Goal: Task Accomplishment & Management: Manage account settings

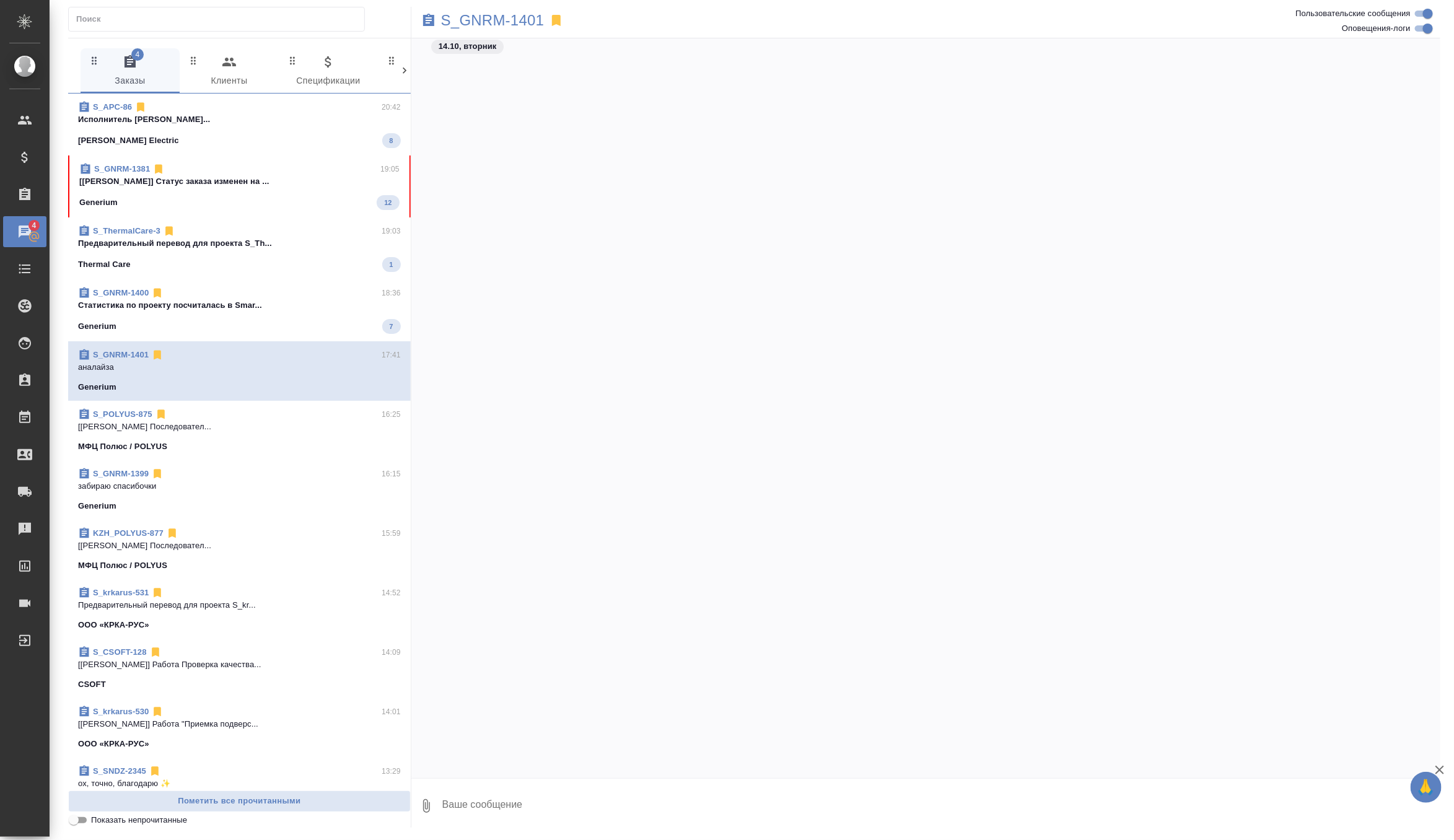
scroll to position [3705, 0]
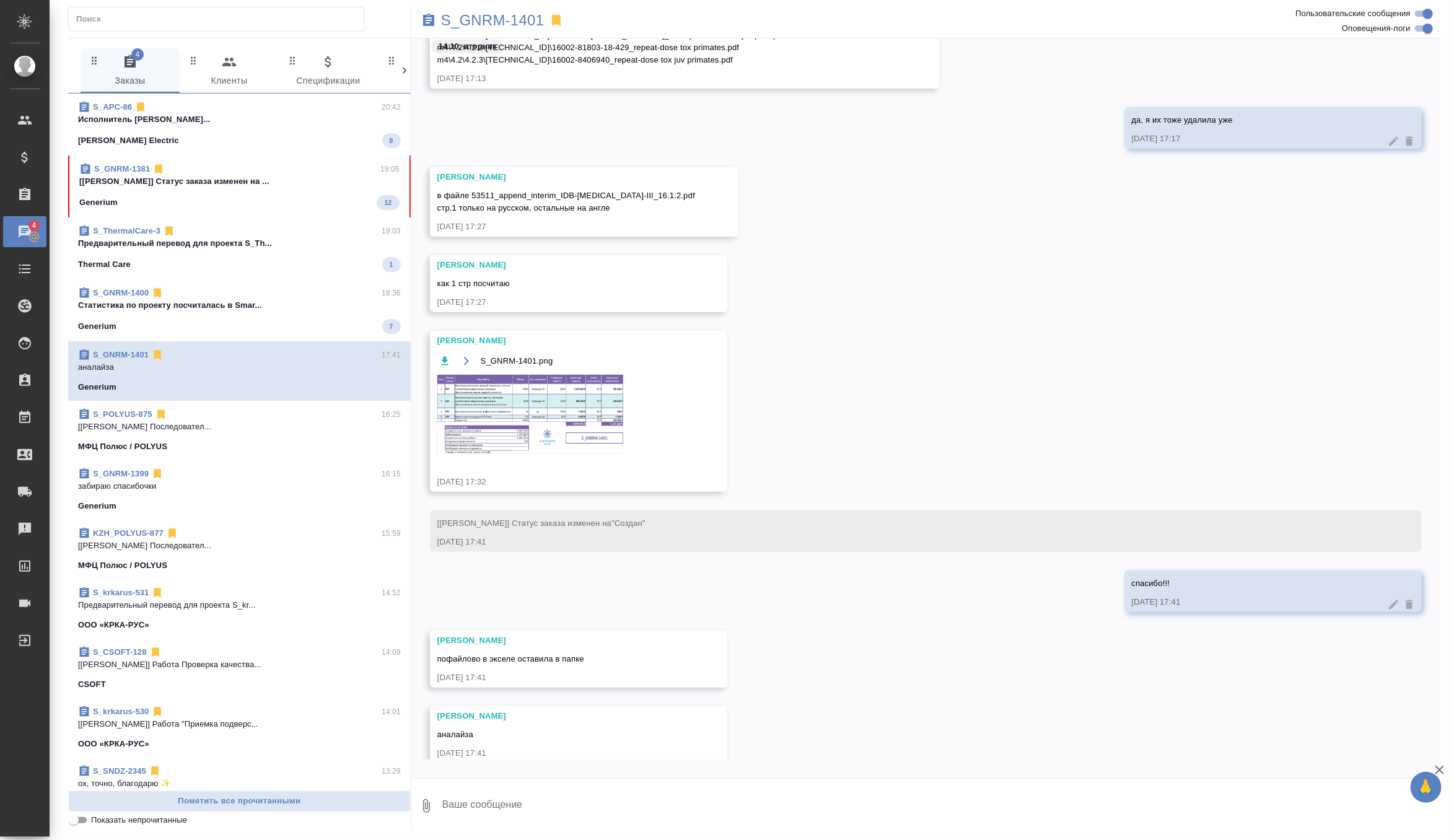
click at [322, 187] on p "[Грабко Мария] Статус заказа изменен на ..." at bounding box center [239, 181] width 321 height 12
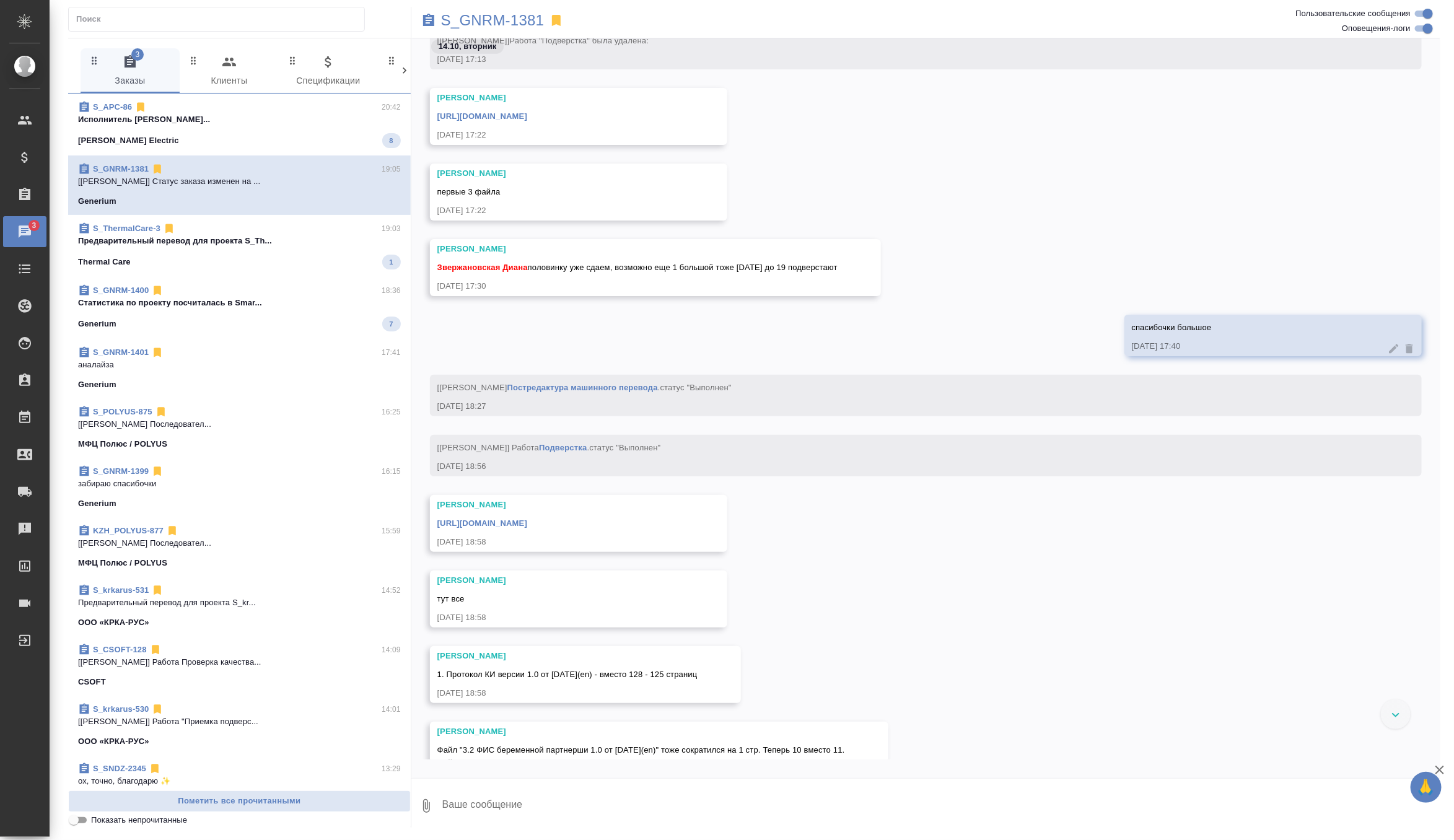
scroll to position [62093, 0]
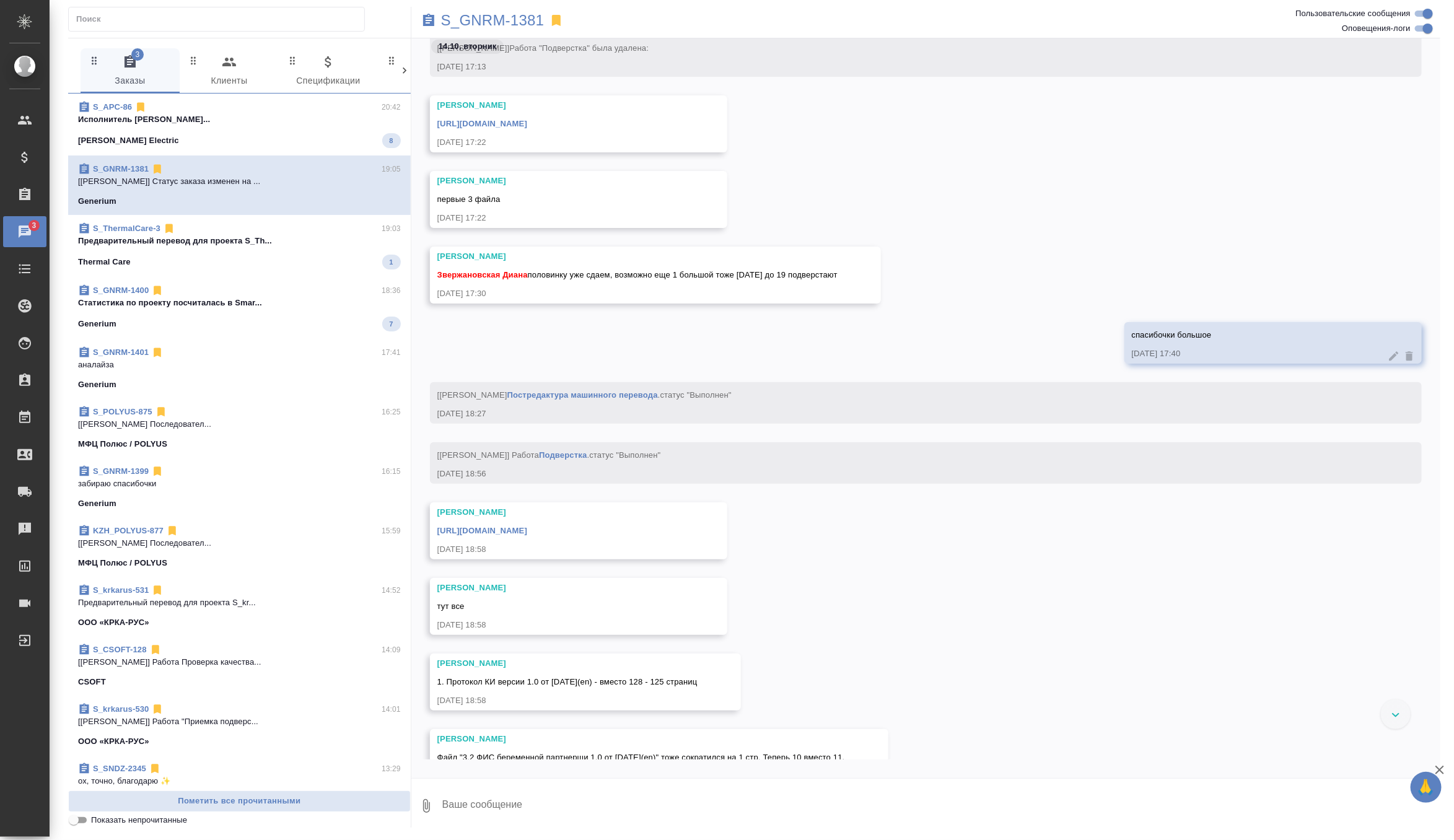
click at [527, 531] on link "https://drive.awatera.com/apps/files/files/10539642?dir=/Shares/Generium/Orders…" at bounding box center [482, 531] width 90 height 9
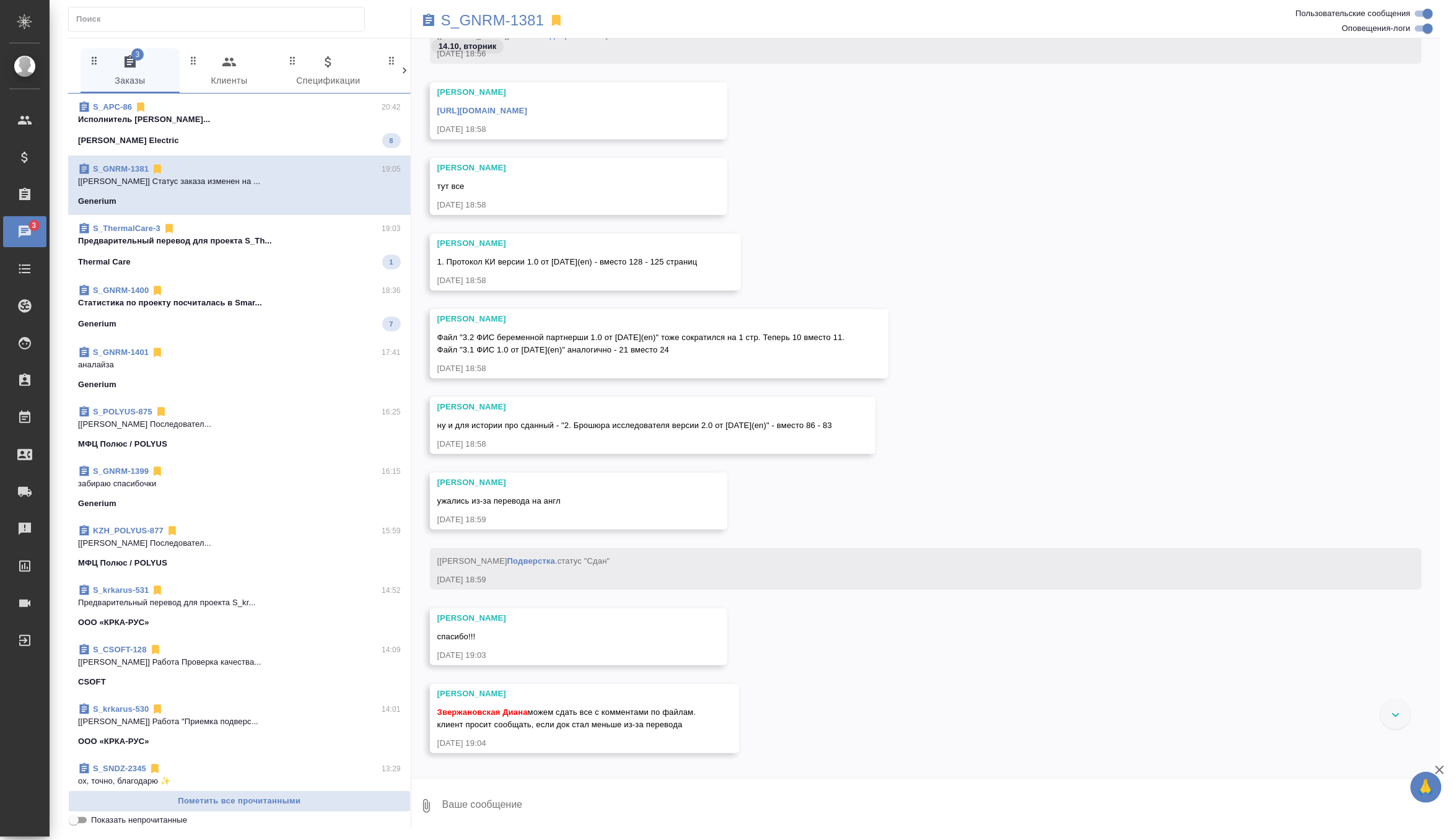
scroll to position [62517, 0]
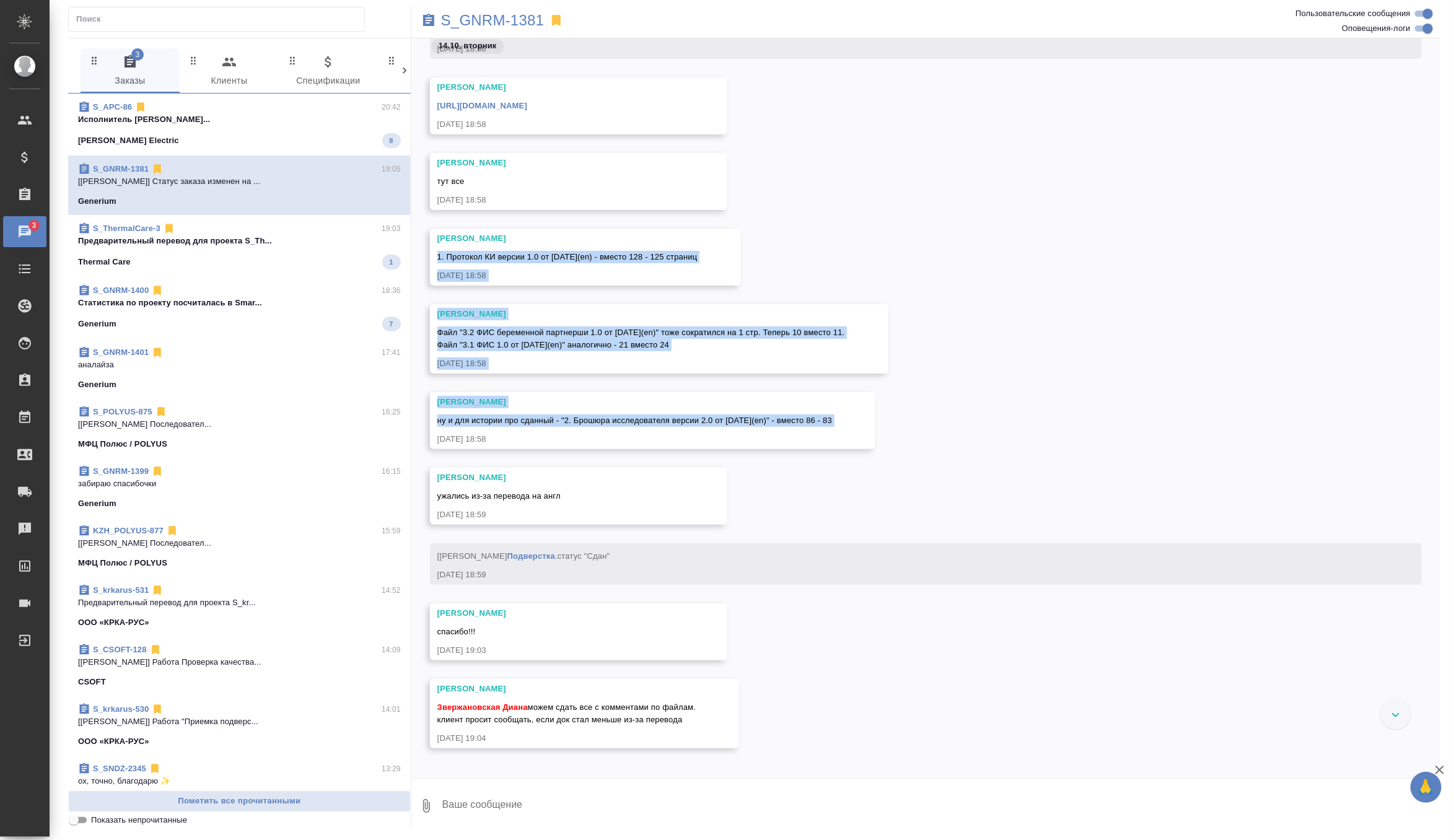
drag, startPoint x: 438, startPoint y: 256, endPoint x: 891, endPoint y: 429, distance: 484.9
copy div "1. Протокол КИ версии 1.0 от 12.09.2025(en) - вместо 128 - 125 страниц 14.10.25…"
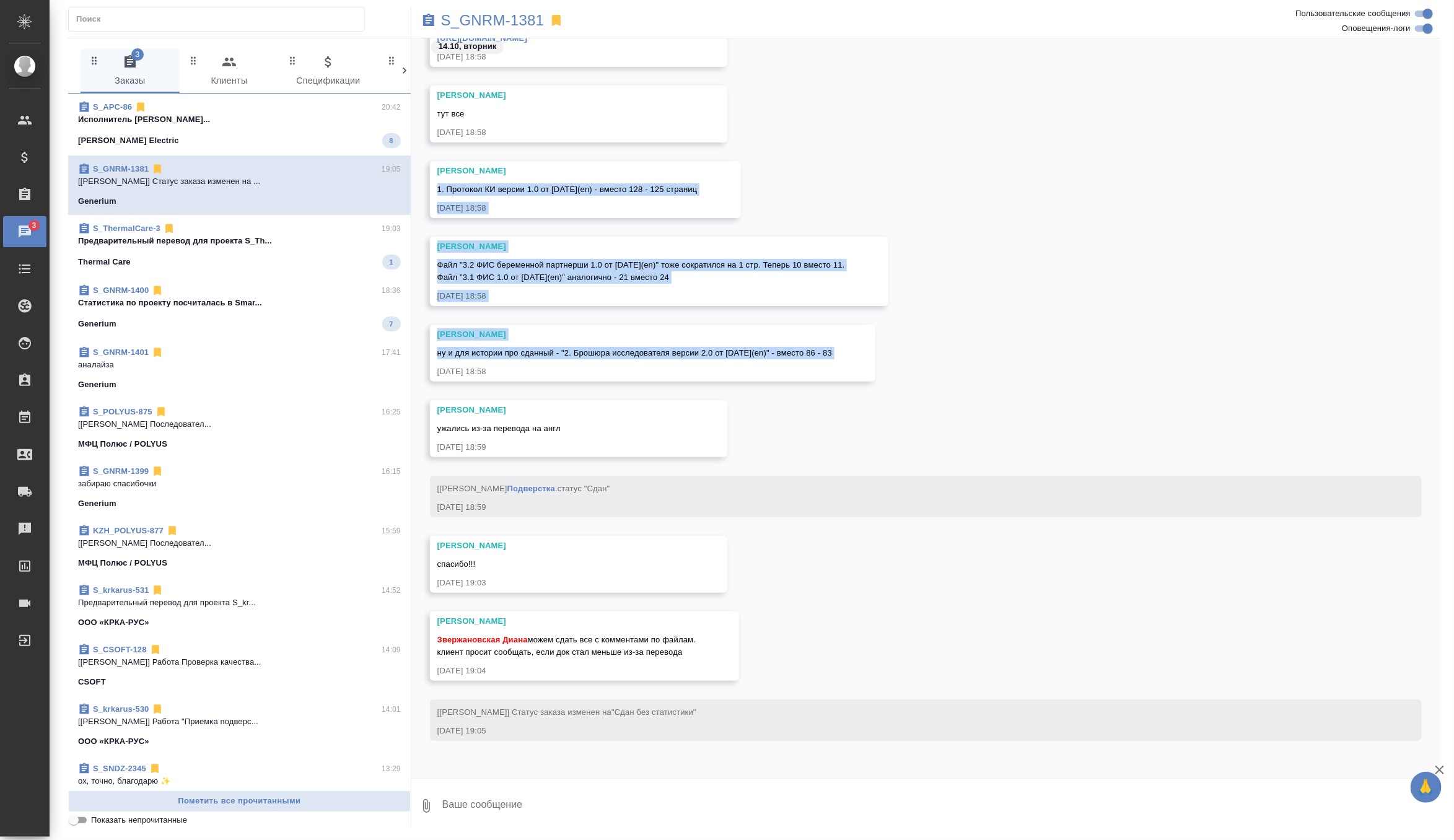
click at [875, 181] on div "Оксютович Ирина 1. Протокол КИ версии 1.0 от 12.09.2025(en) - вместо 128 - 125 …" at bounding box center [925, 198] width 1029 height 76
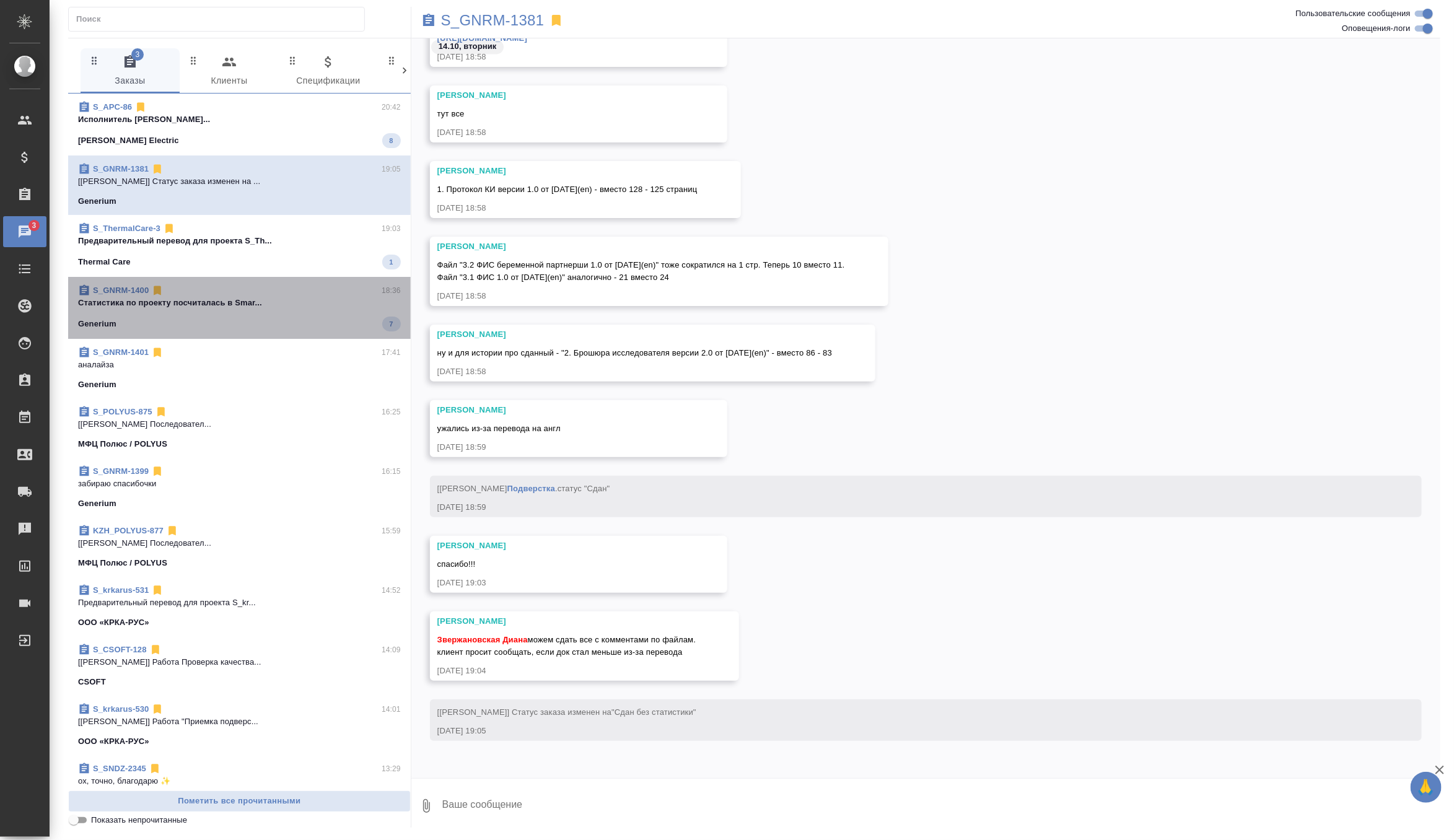
click at [216, 309] on span "S_GNRM-1400 18:36 Cтатистика по проекту посчиталась в Smar... Generium 7" at bounding box center [239, 307] width 322 height 47
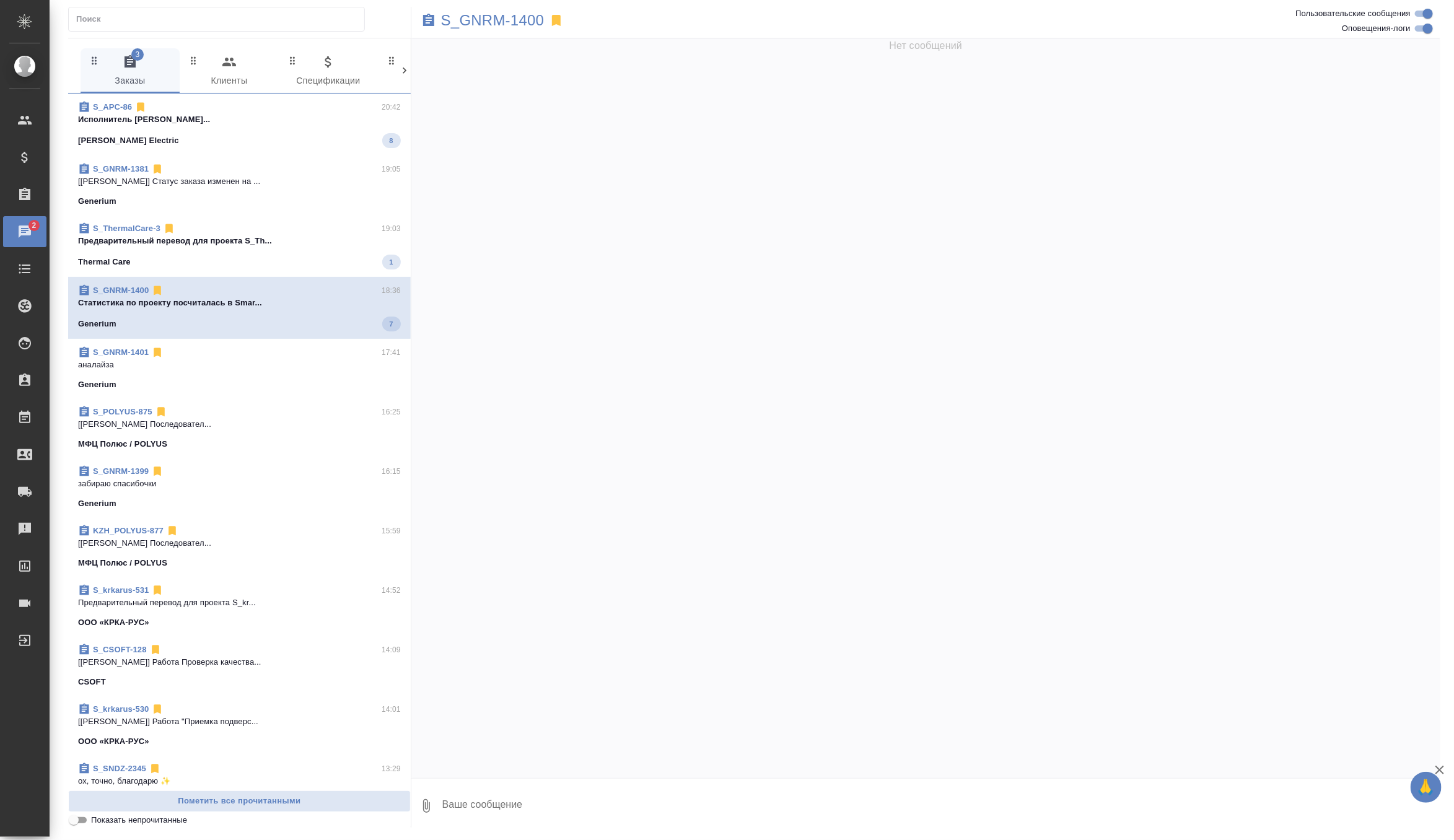
scroll to position [60297, 0]
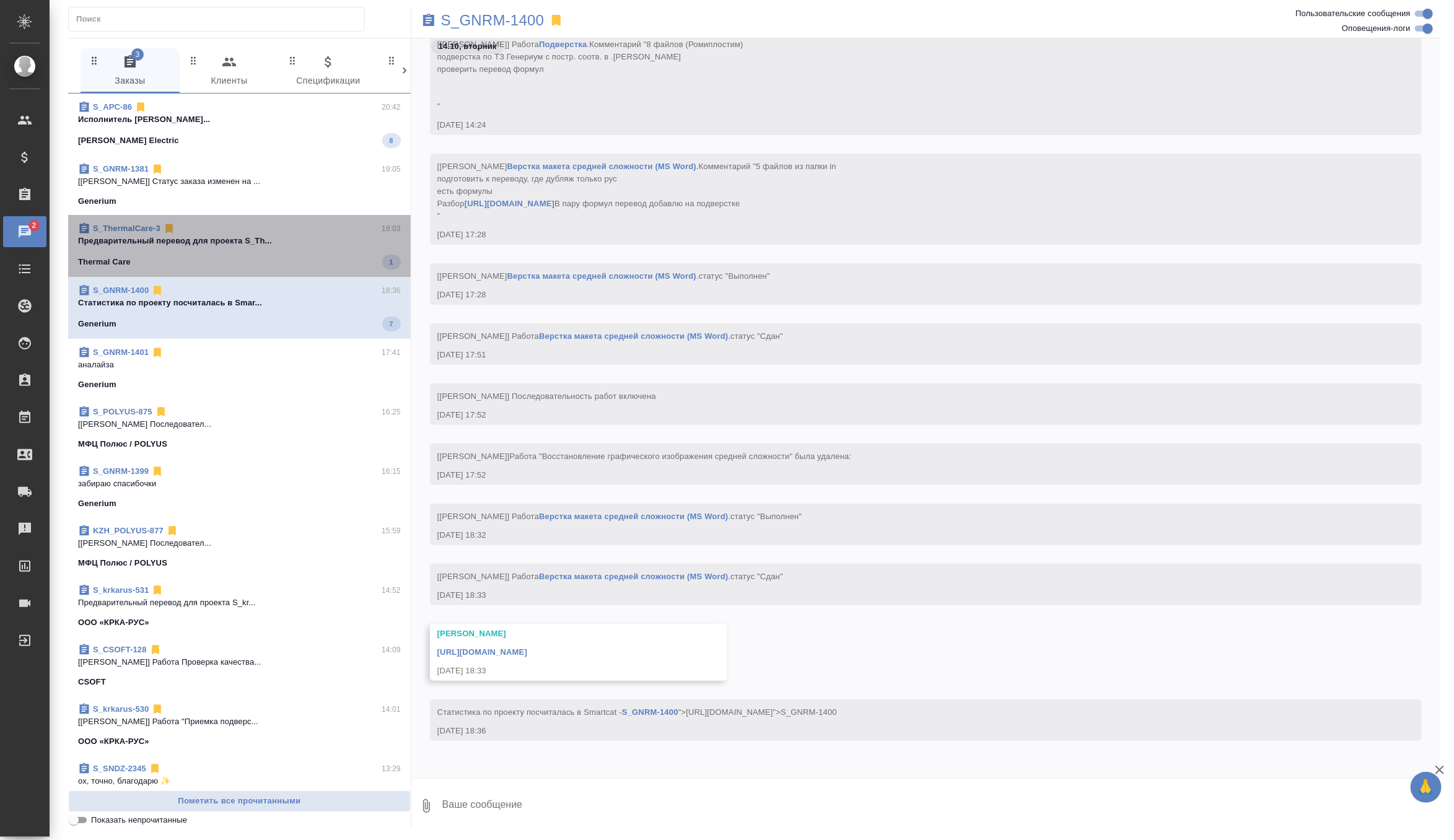
click at [273, 253] on span "S_ThermalCare-3 19:03 Предварительный перевод для проекта S_Th... Thermal Care 1" at bounding box center [239, 246] width 322 height 47
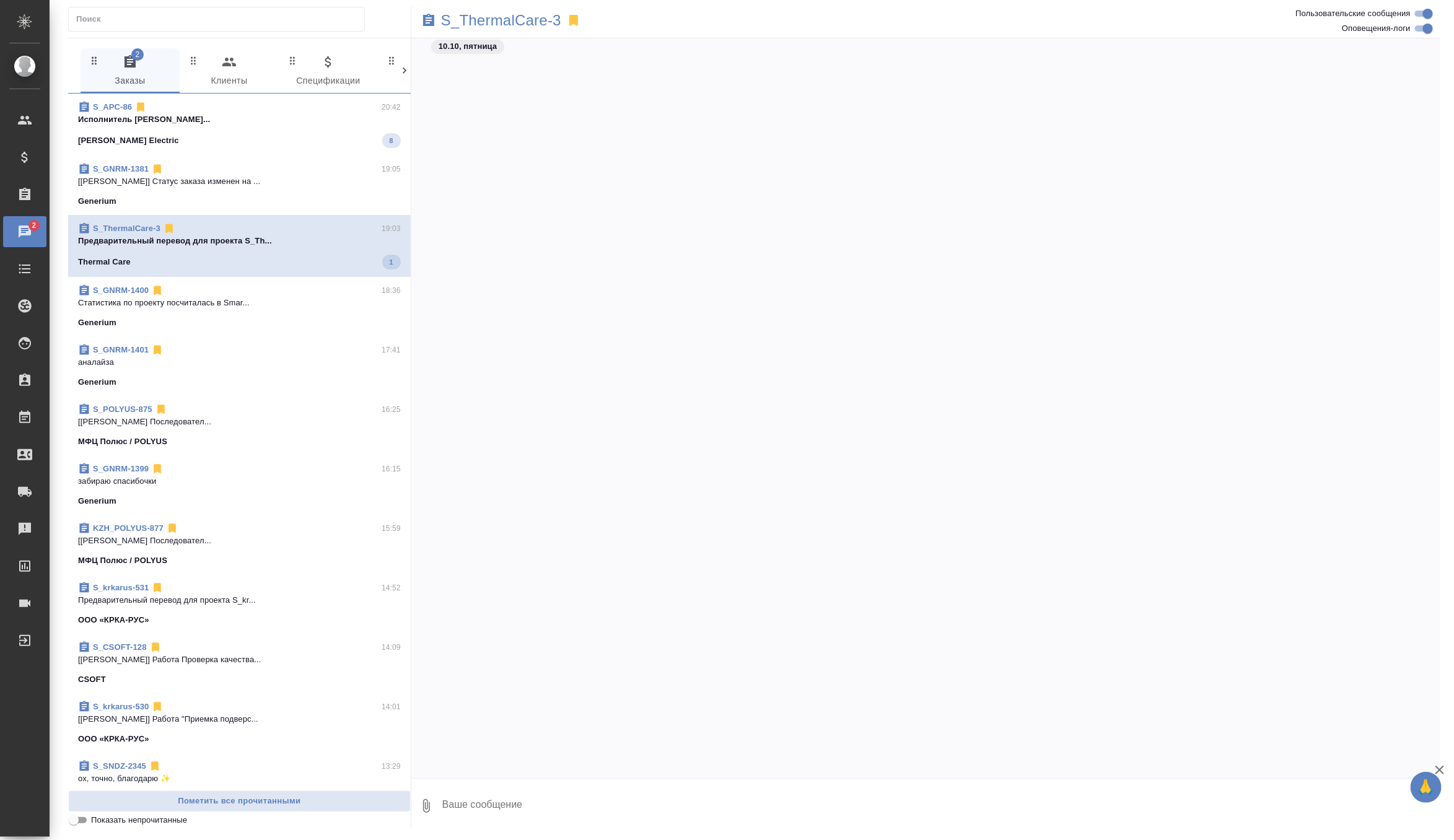
scroll to position [103754, 0]
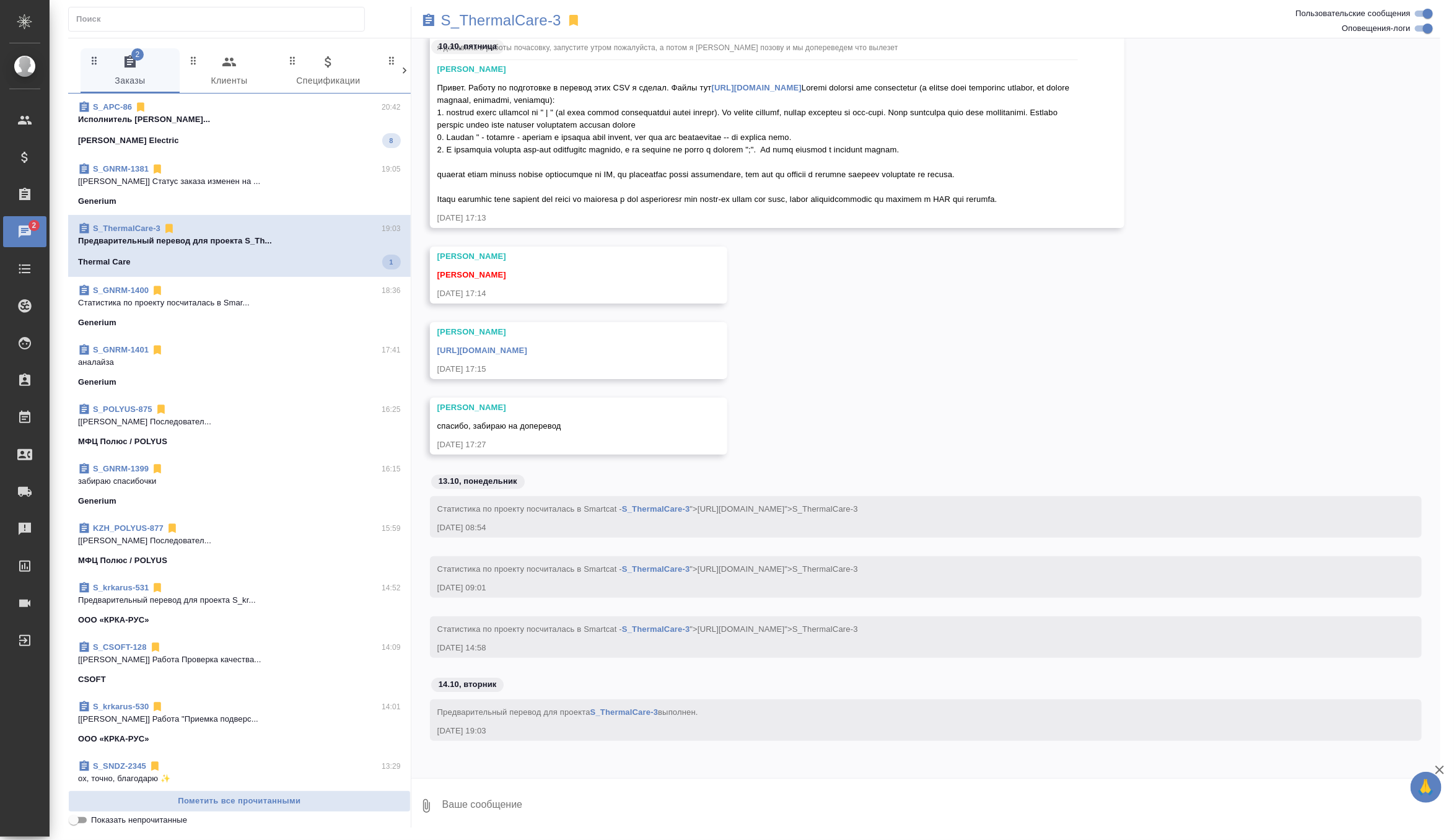
click at [353, 121] on p "Исполнитель Петрова Мария Олеговна приня..." at bounding box center [239, 119] width 322 height 12
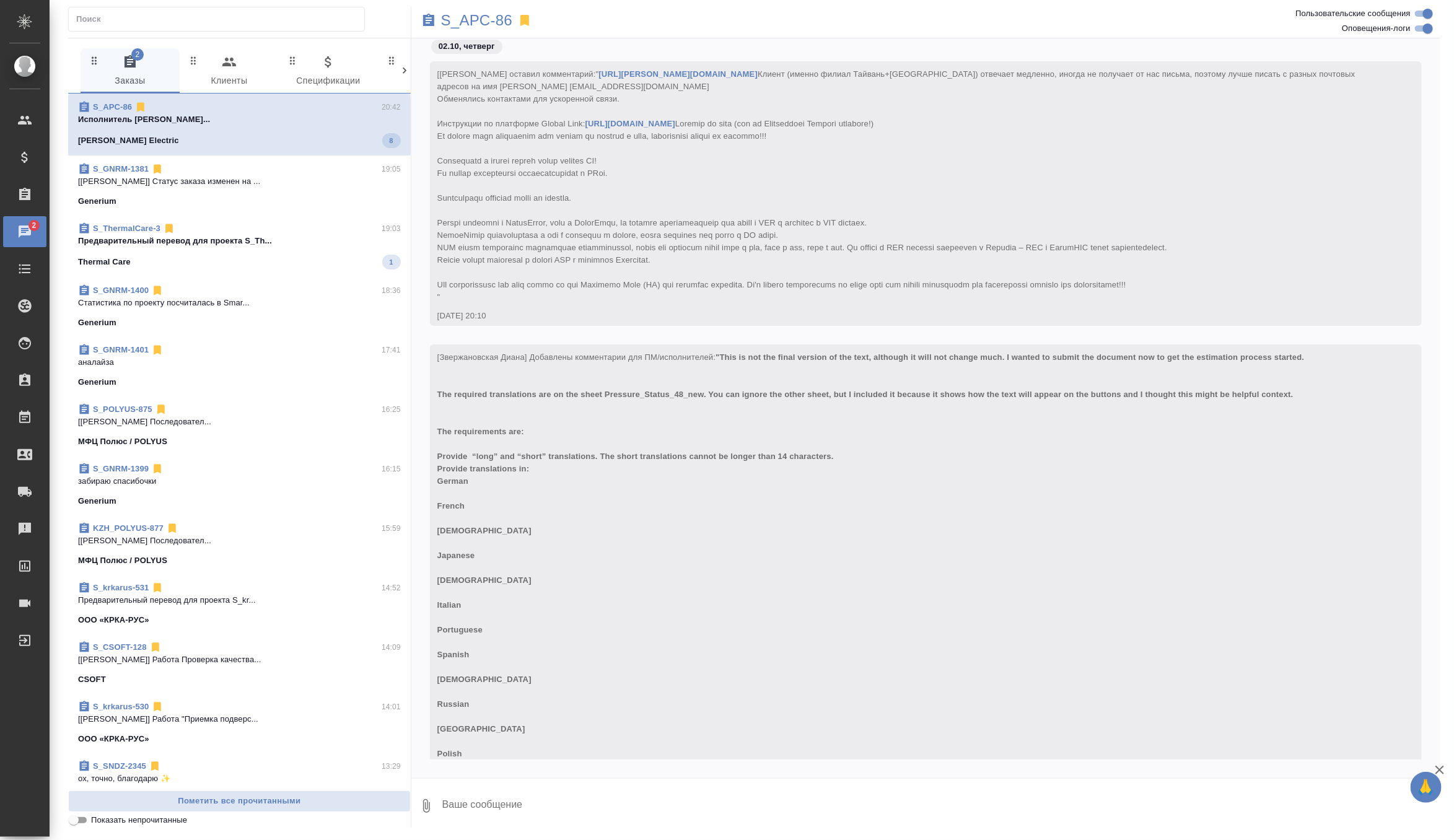
scroll to position [117365, 0]
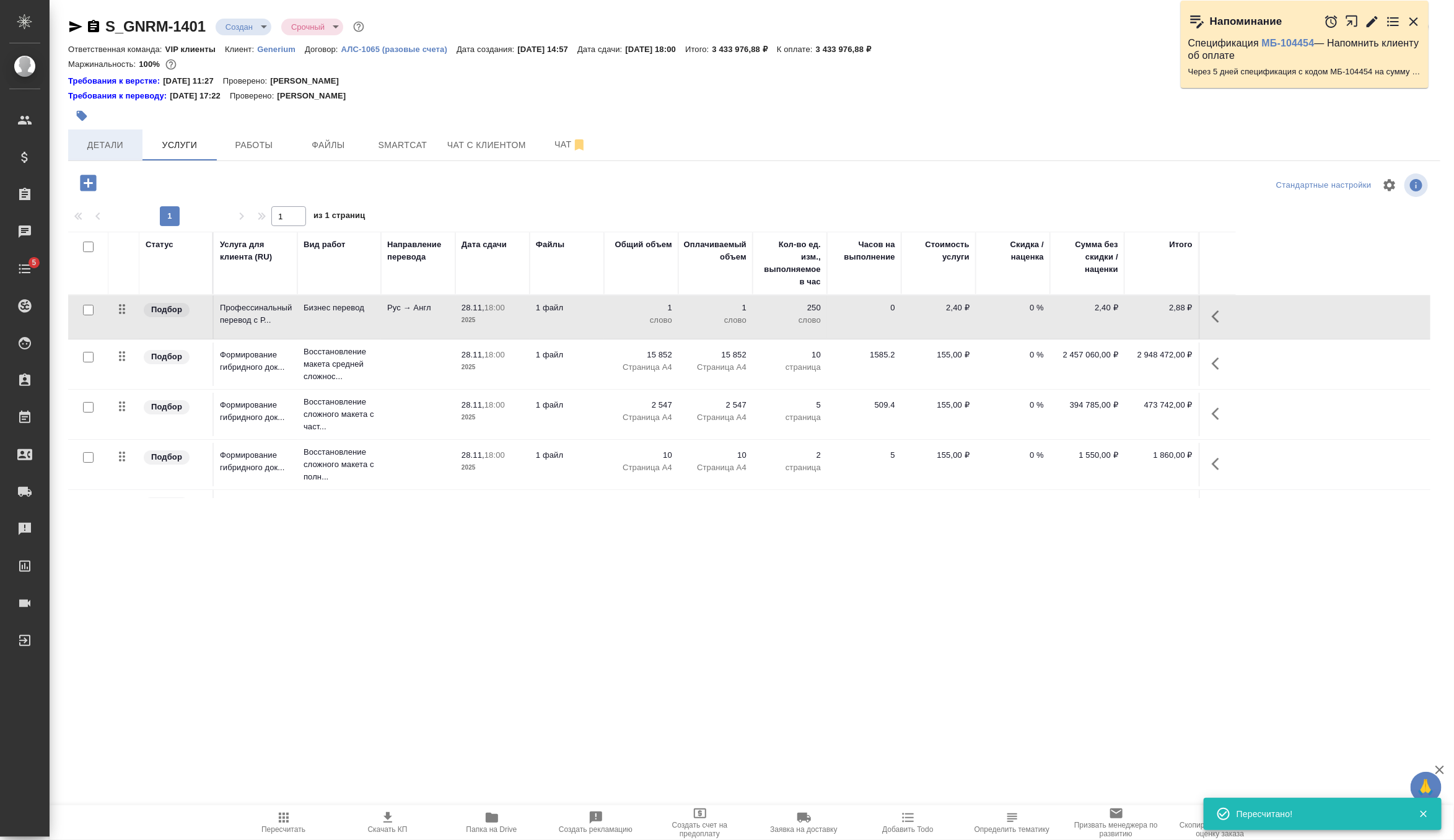
click at [113, 142] on span "Детали" at bounding box center [106, 145] width 60 height 16
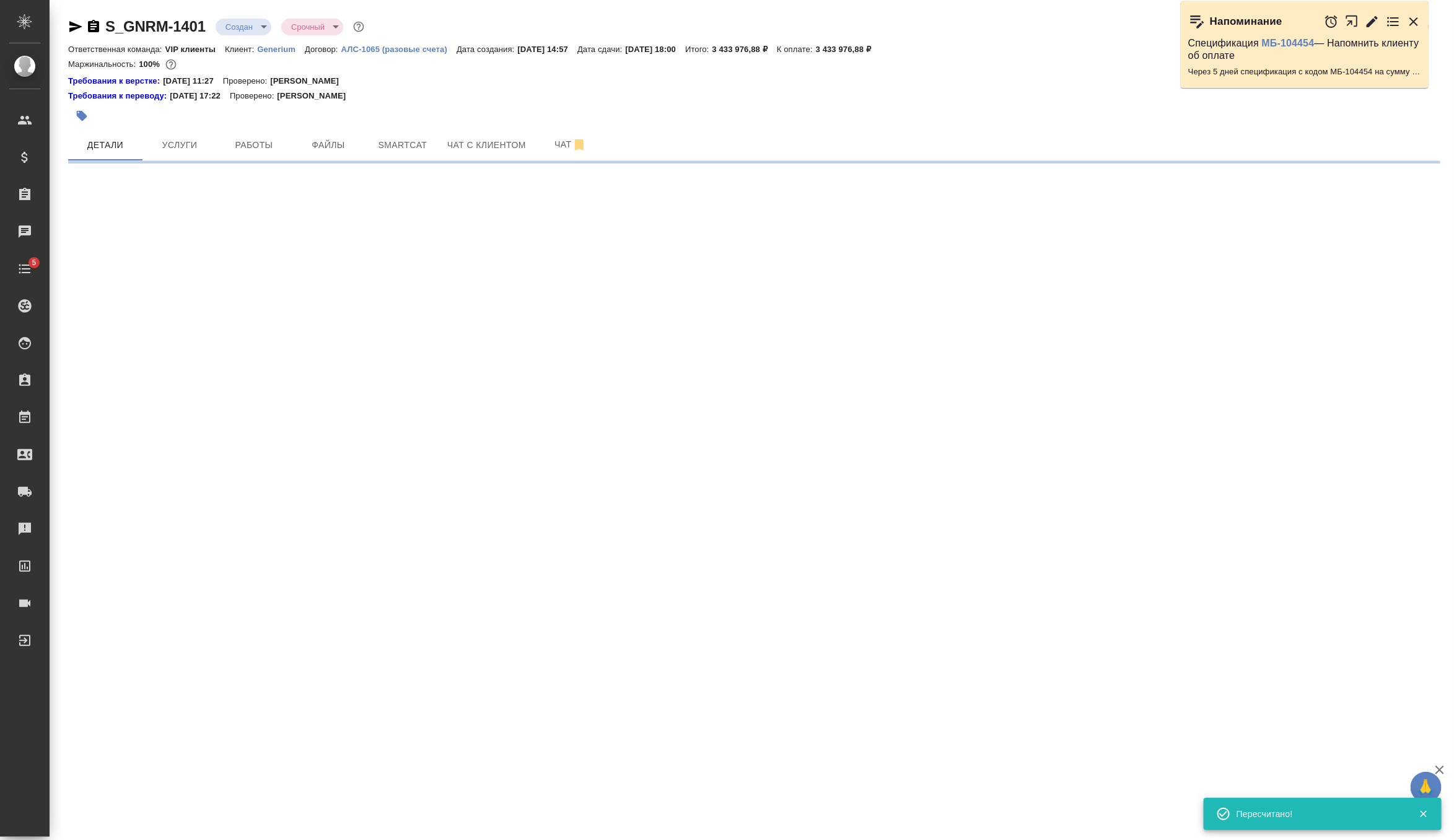
select select "RU"
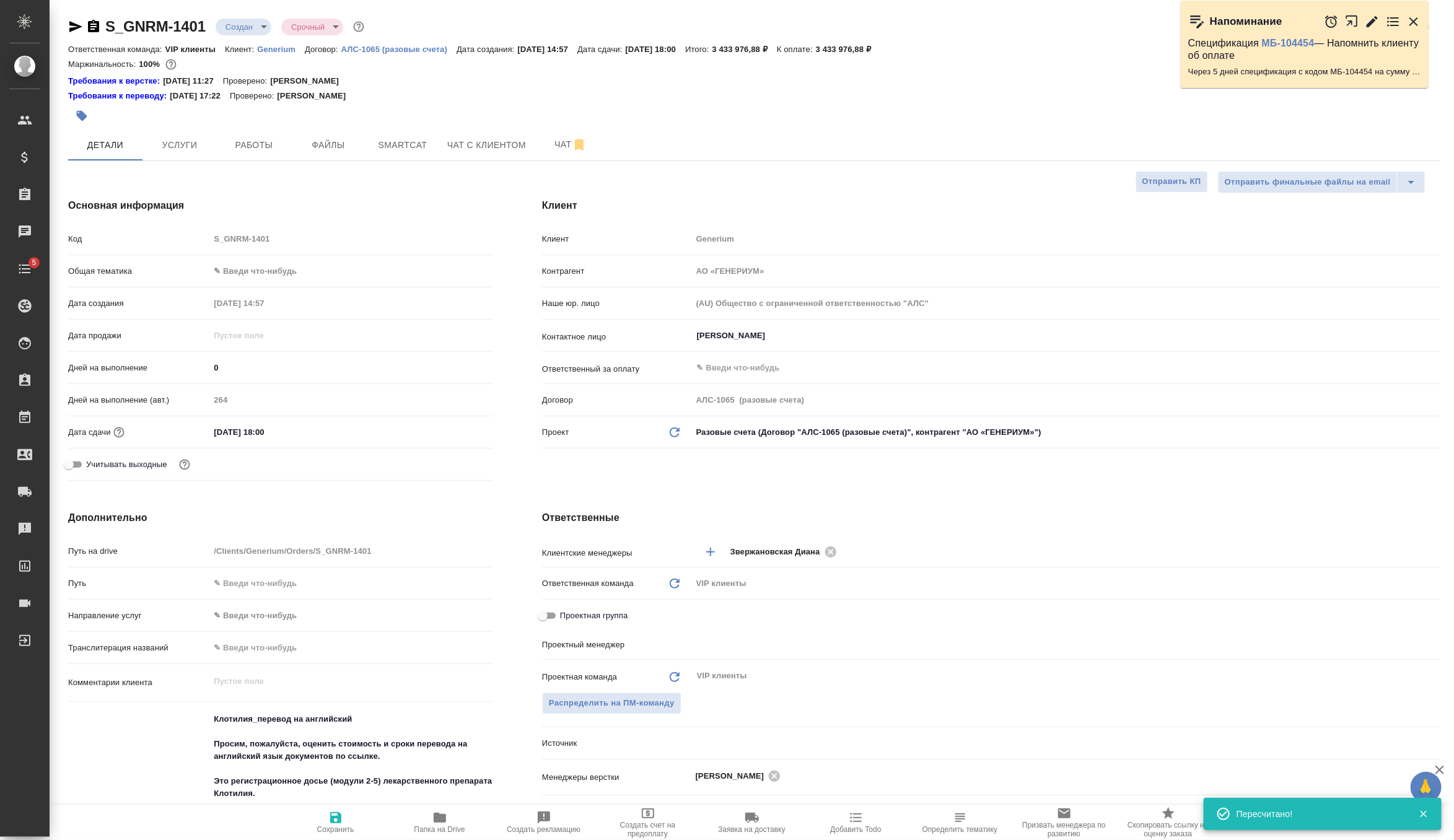
type textarea "x"
type input "[PERSON_NAME]"
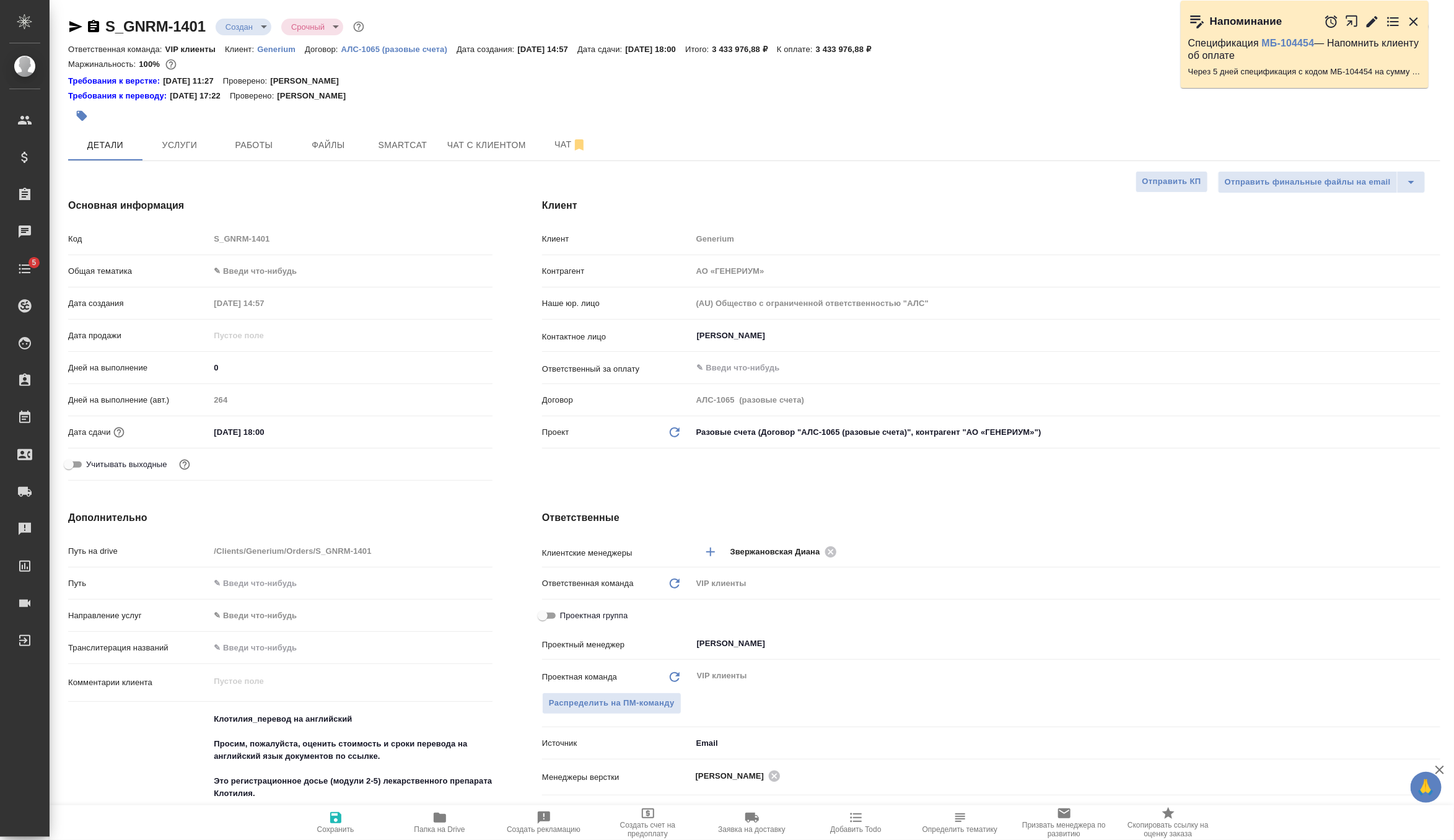
scroll to position [516, 0]
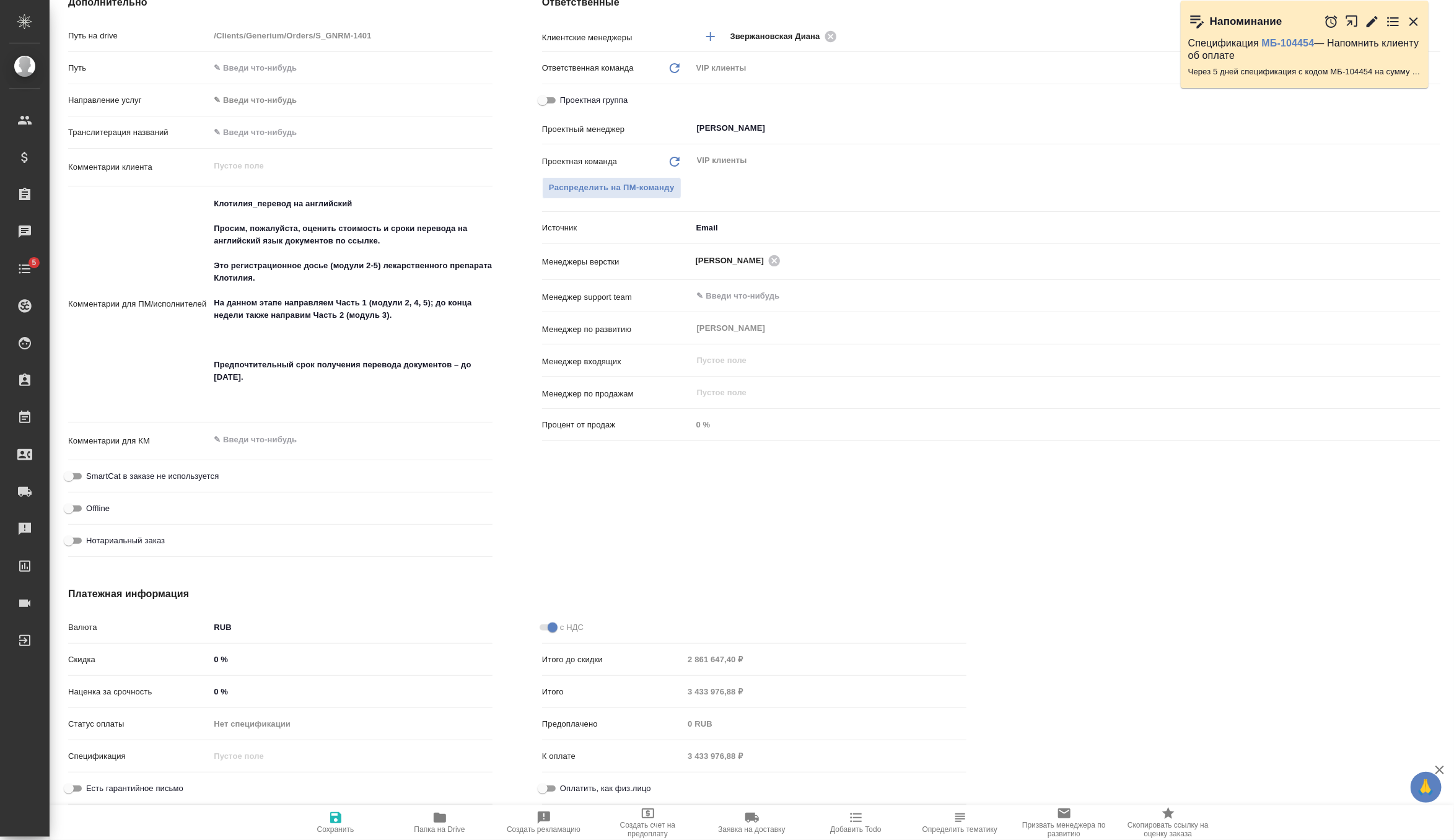
click at [267, 665] on input "0 %" at bounding box center [350, 659] width 283 height 18
type textarea "x"
type input "1 %"
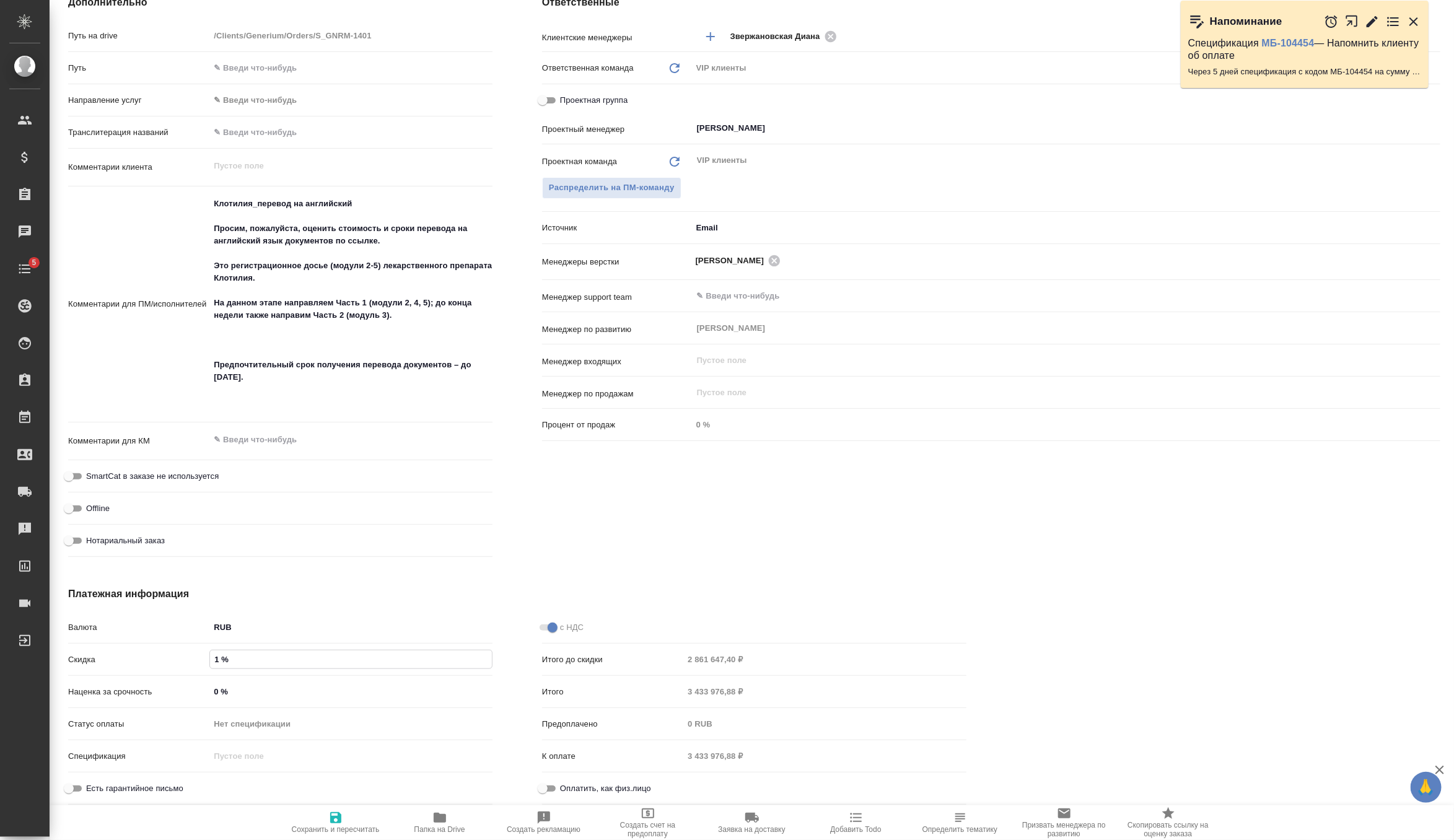
type textarea "x"
type input "10 %"
type textarea "x"
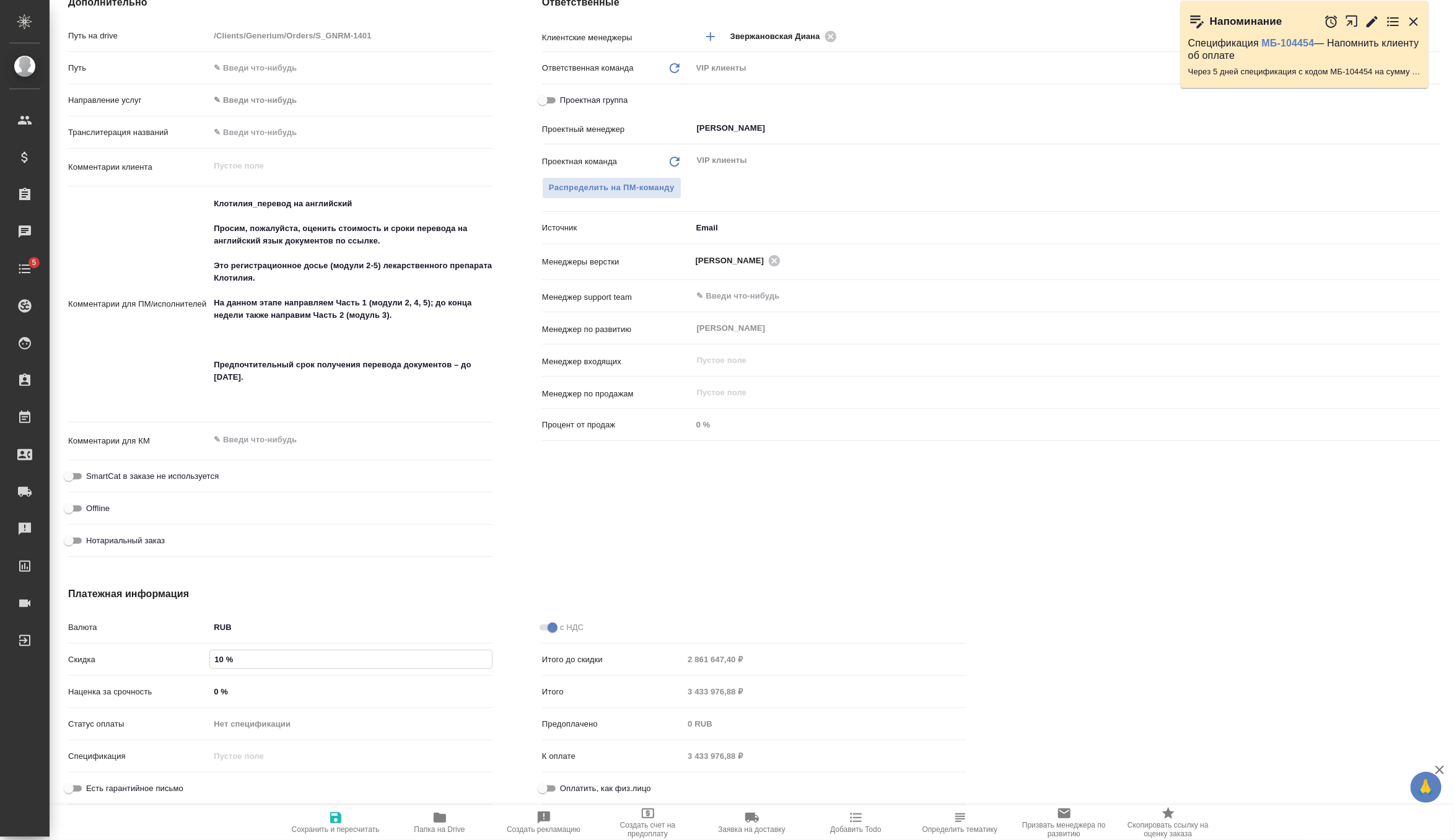
type textarea "x"
type input "10 %"
click at [329, 815] on icon "button" at bounding box center [335, 818] width 15 height 15
type textarea "x"
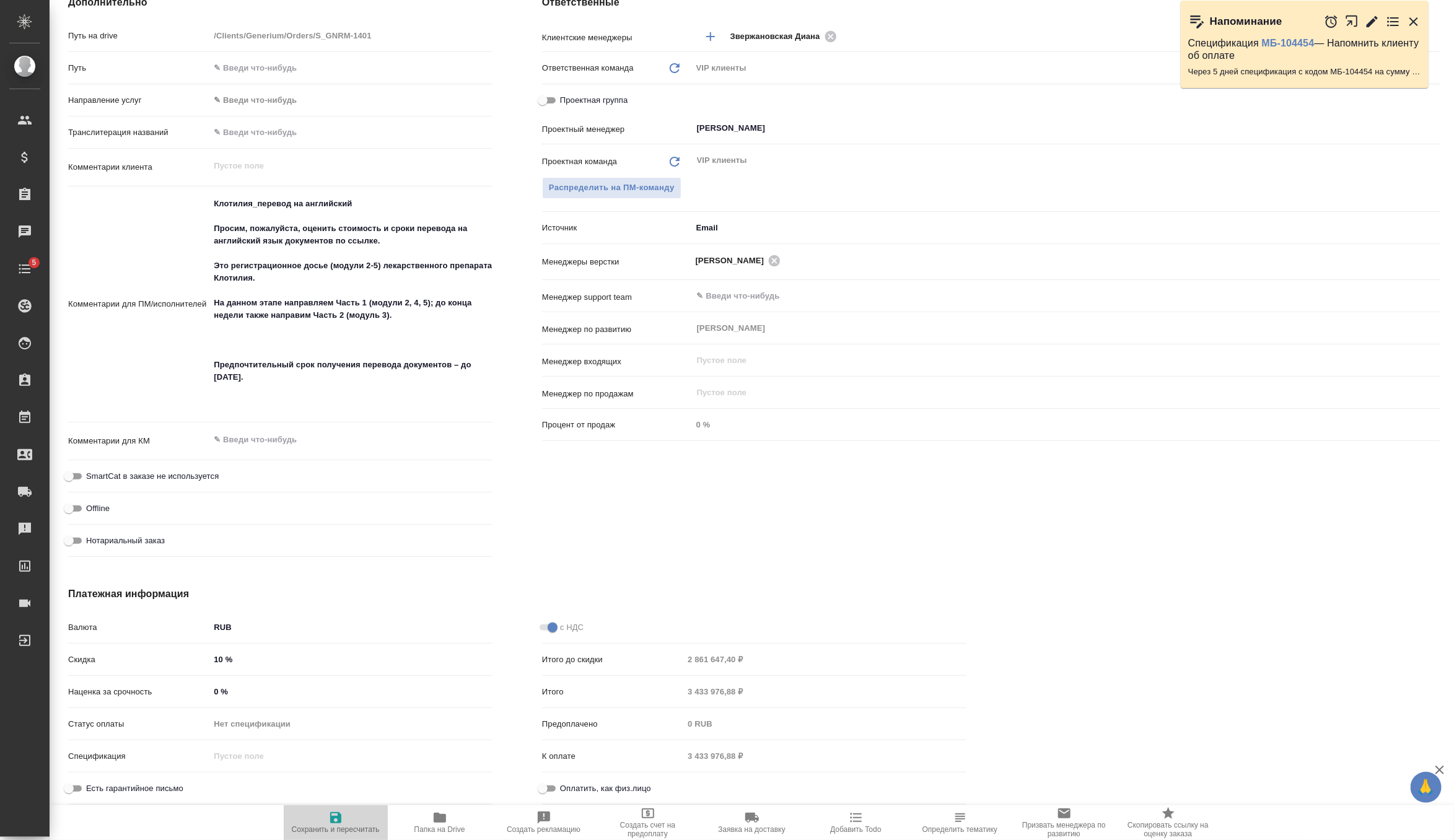
type textarea "x"
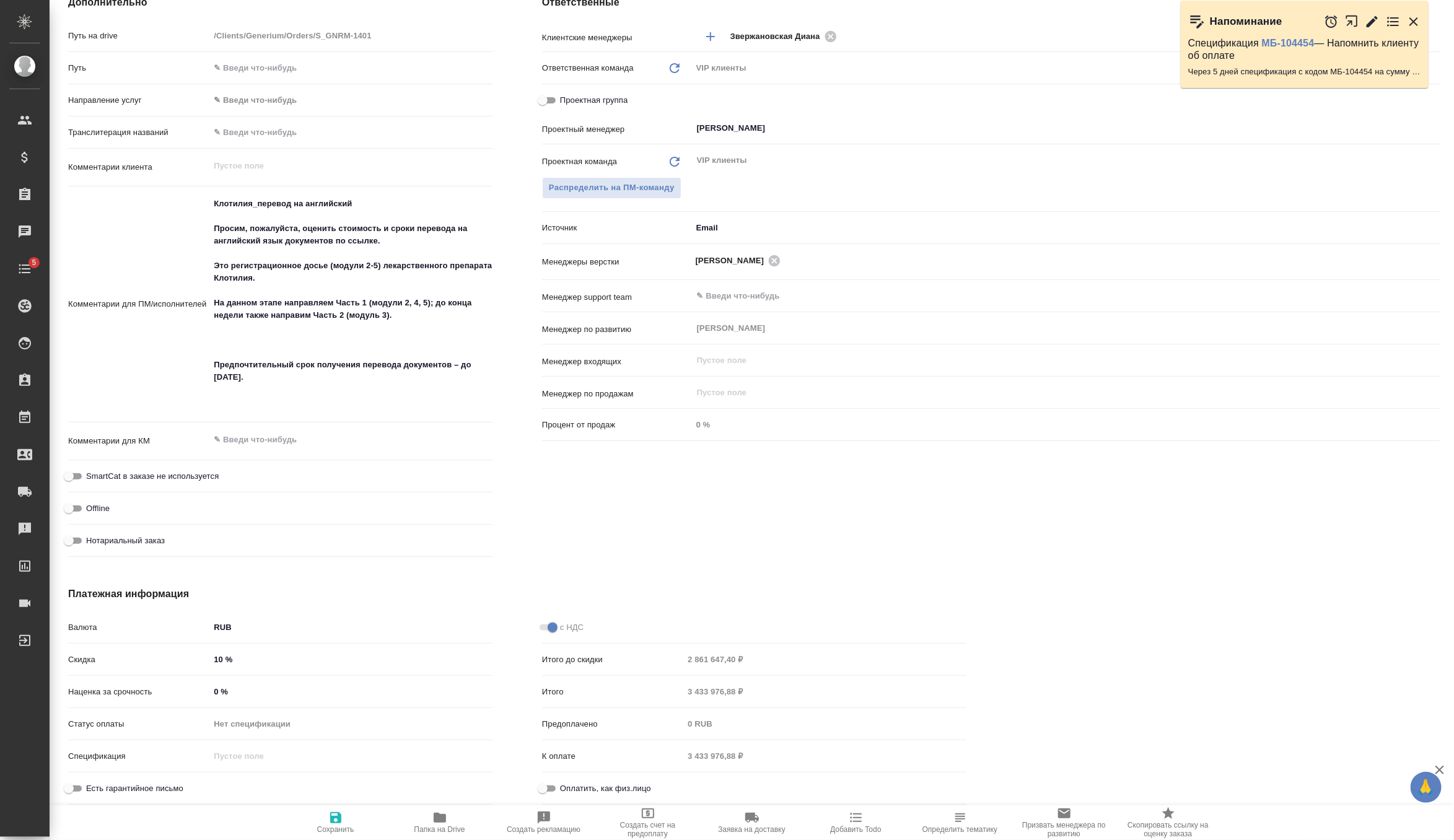
type textarea "x"
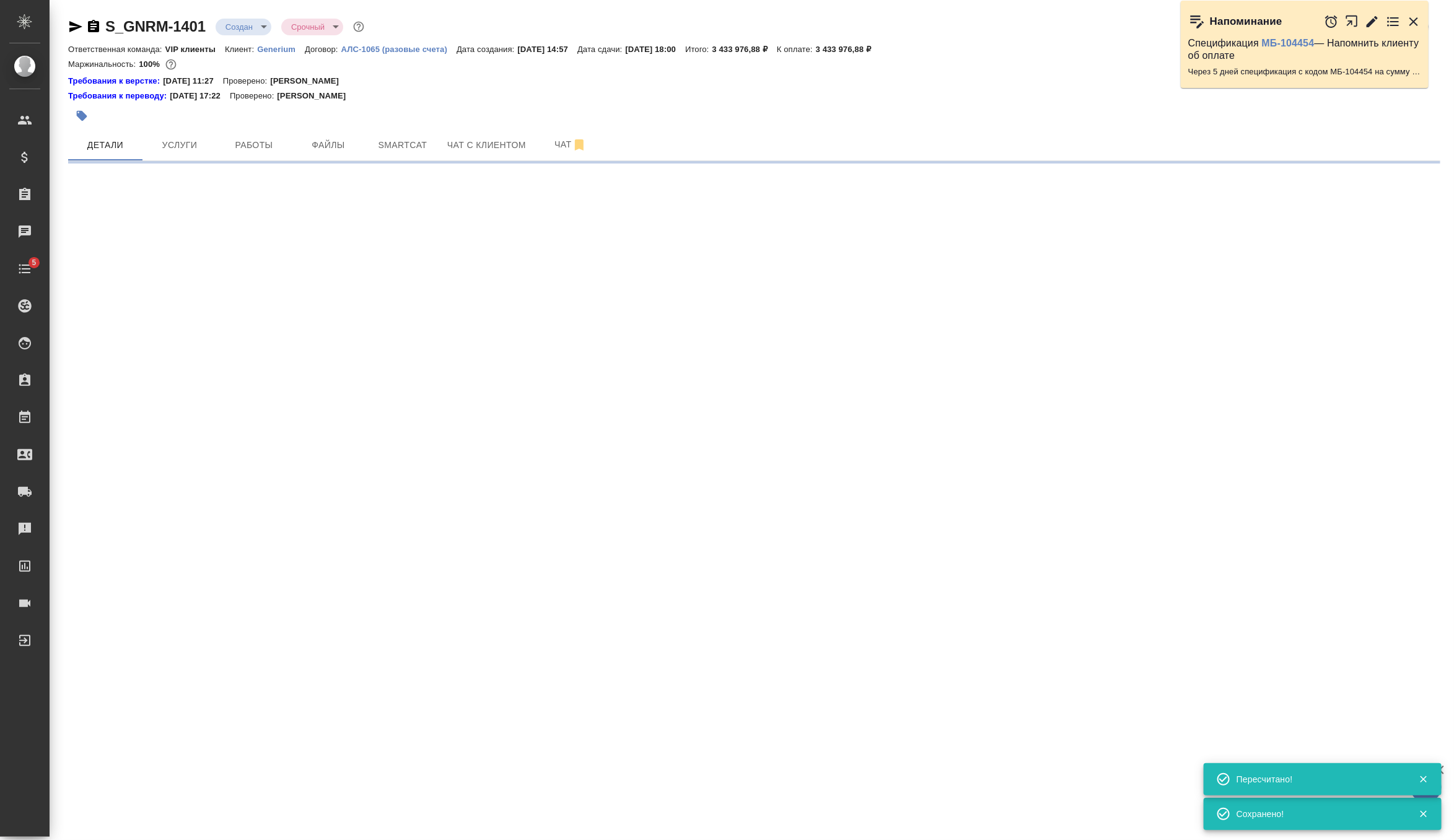
scroll to position [0, 0]
select select "RU"
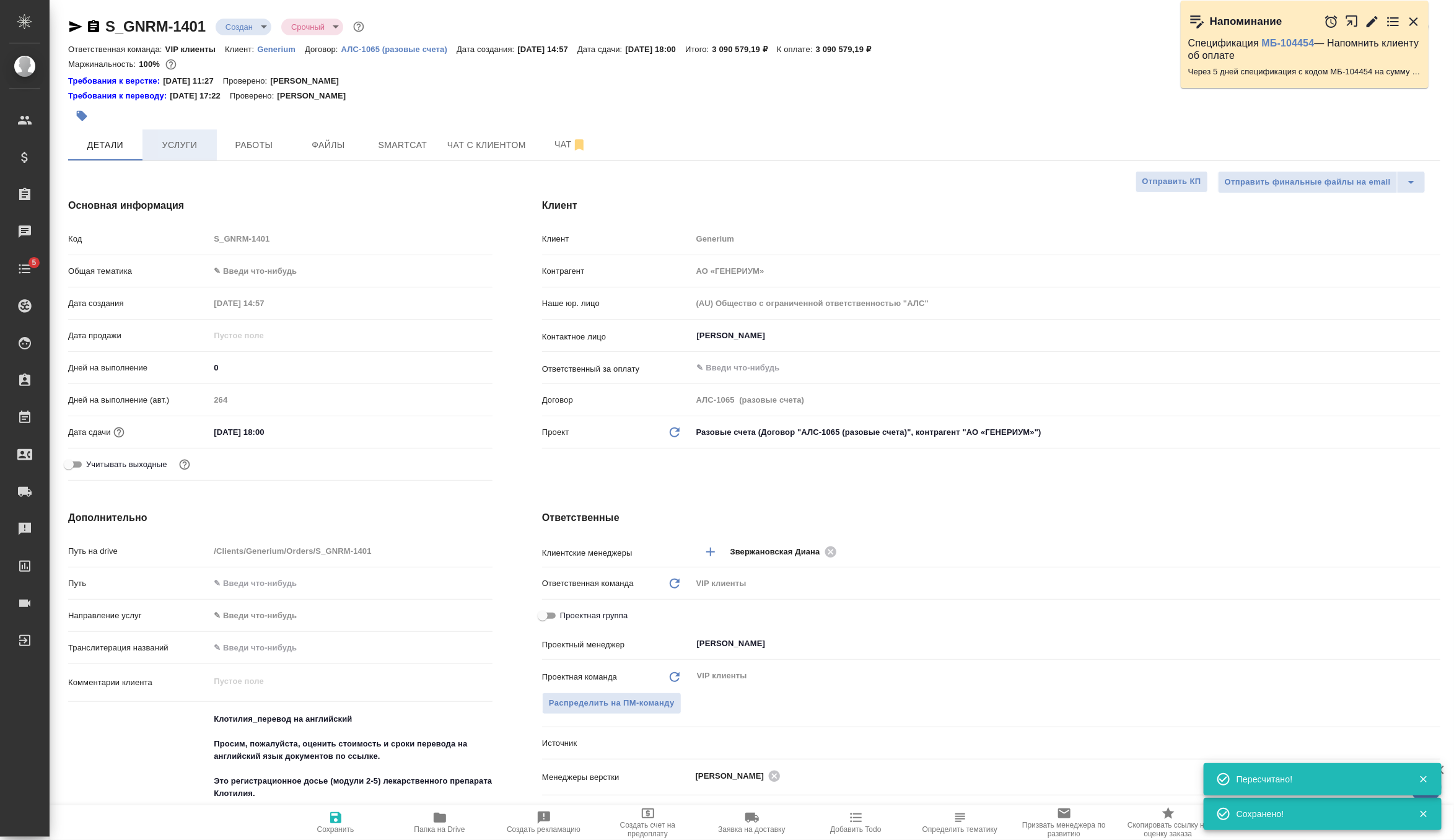
type textarea "x"
click at [183, 141] on span "Услуги" at bounding box center [179, 145] width 60 height 16
